Goal: Register for event/course

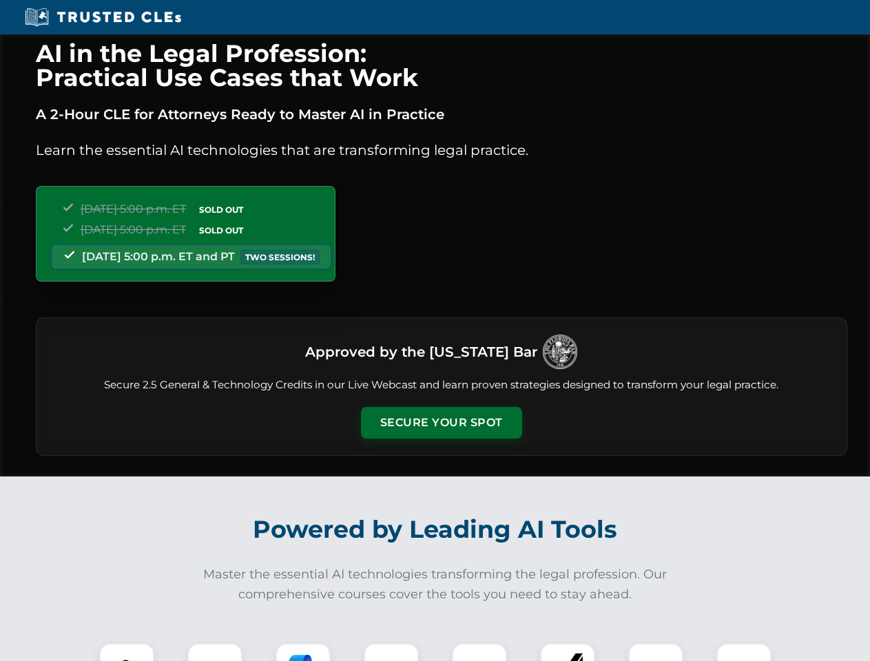
click at [441, 423] on button "Secure Your Spot" at bounding box center [441, 423] width 161 height 32
click at [127, 652] on img at bounding box center [127, 671] width 40 height 40
click at [215, 652] on div at bounding box center [214, 670] width 55 height 55
click at [303, 652] on div at bounding box center [303, 670] width 55 height 55
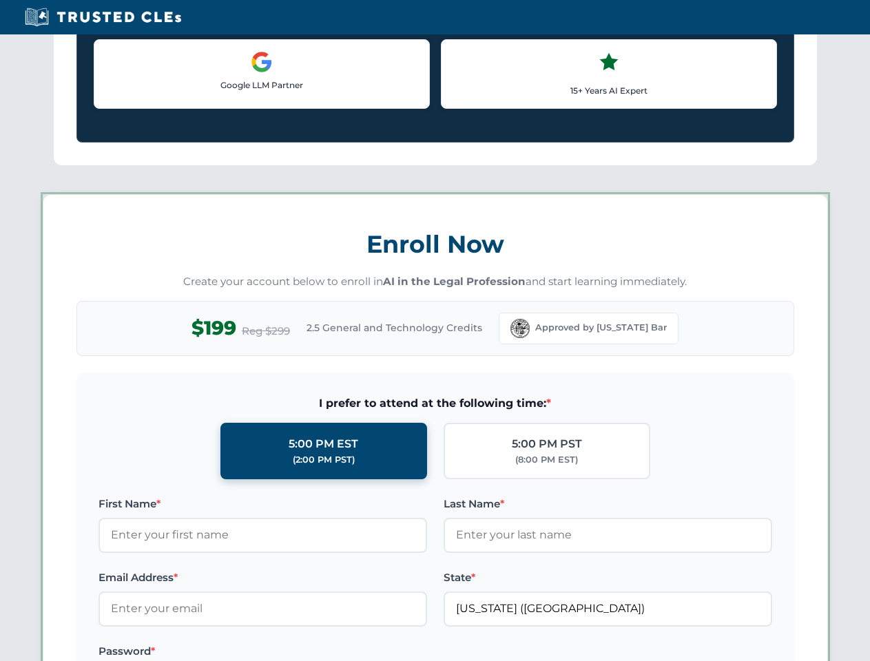
click at [391, 652] on div "AI in the Legal Profession: Practical Use Cases that Work A 2-Hour CLE for Atto…" at bounding box center [435, 645] width 870 height 3223
